Goal: Information Seeking & Learning: Learn about a topic

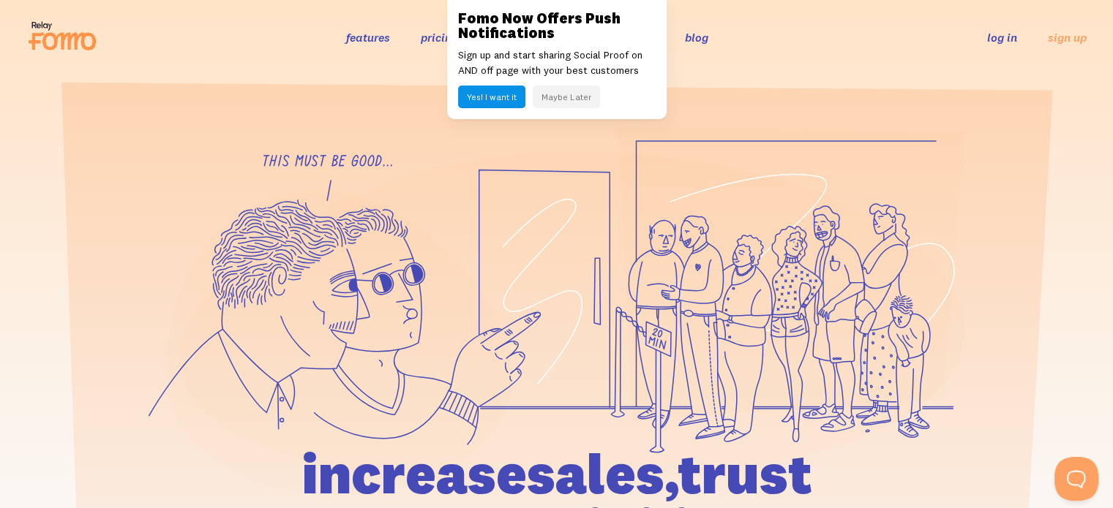
click at [577, 101] on button "Maybe Later" at bounding box center [566, 97] width 67 height 23
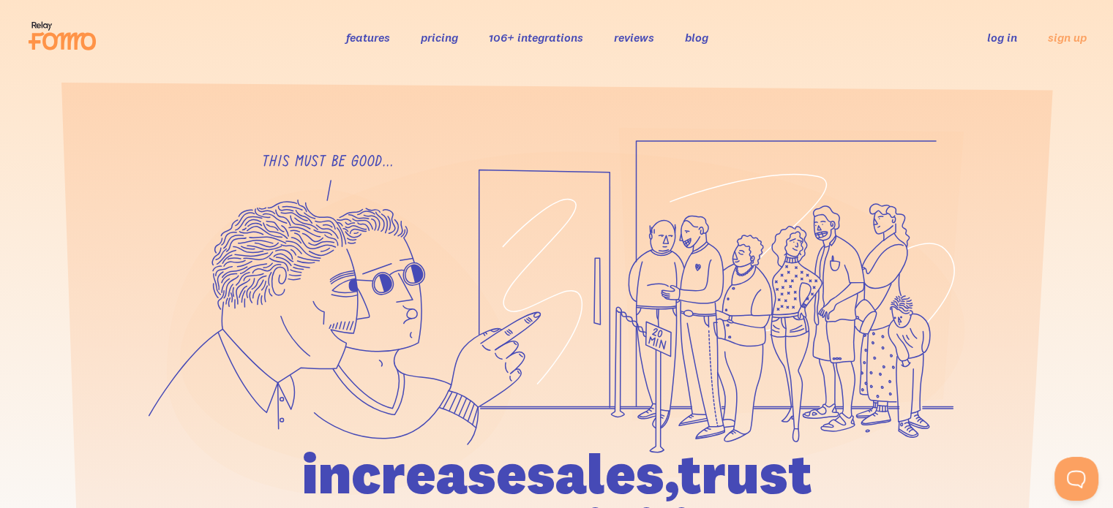
click at [444, 37] on link "pricing" at bounding box center [439, 37] width 37 height 15
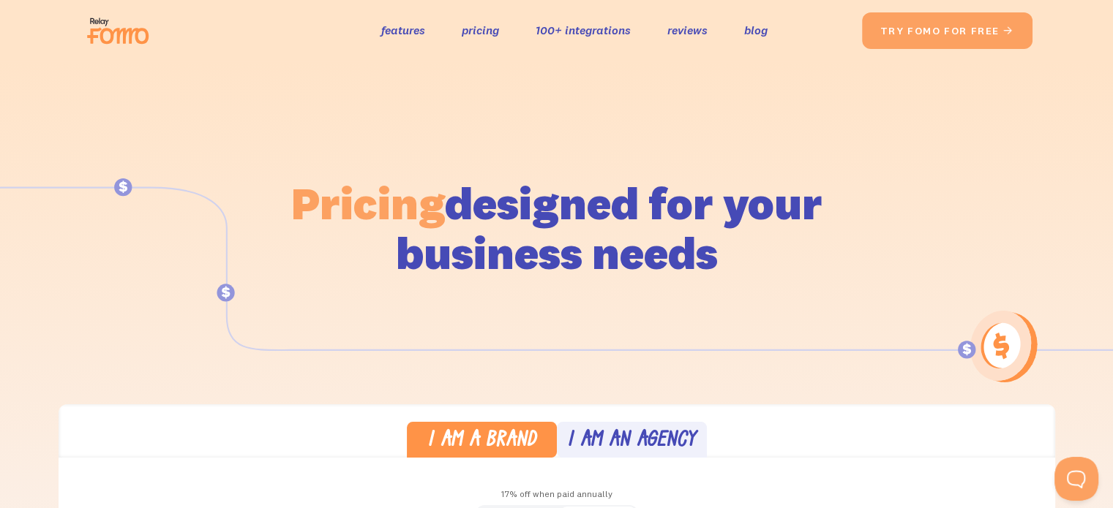
click at [404, 18] on div "the original social proof app features pricing 100+ integrations reviews blog S…" at bounding box center [471, 30] width 781 height 47
click at [401, 29] on link "features" at bounding box center [403, 30] width 44 height 21
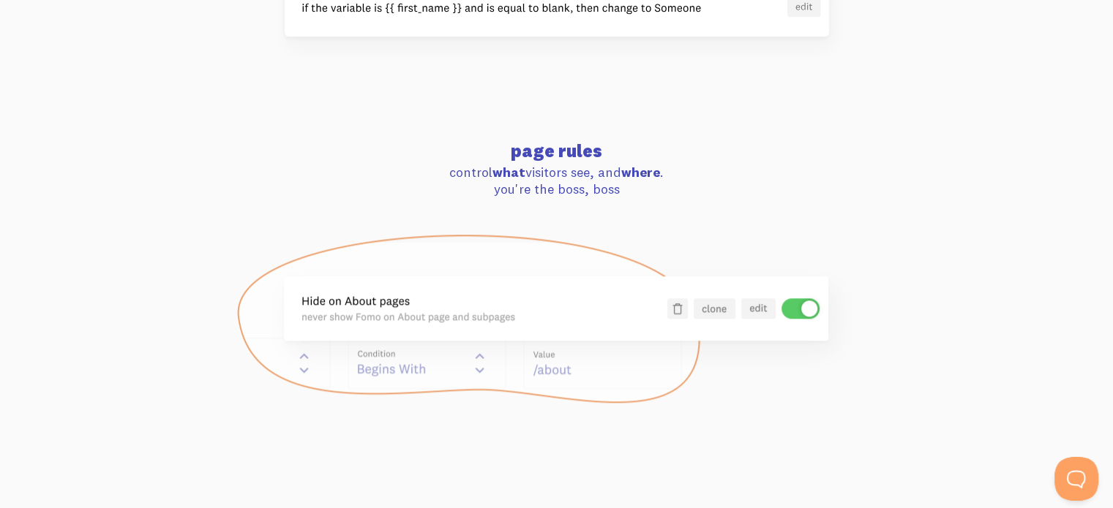
scroll to position [1450, 0]
